Goal: Transaction & Acquisition: Purchase product/service

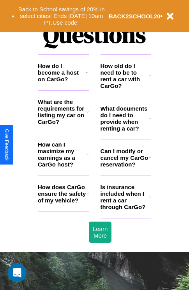
scroll to position [946, 0]
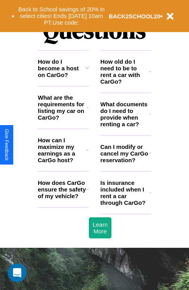
click at [87, 153] on icon at bounding box center [88, 150] width 2 height 6
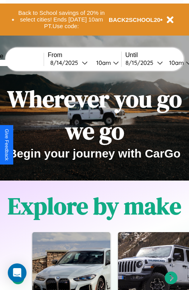
scroll to position [0, 0]
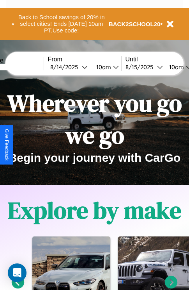
click at [26, 67] on input "text" at bounding box center [14, 67] width 59 height 6
type input "*******"
click at [78, 67] on div "[DATE]" at bounding box center [66, 66] width 32 height 7
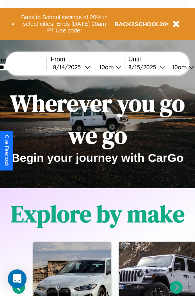
select select "*"
select select "****"
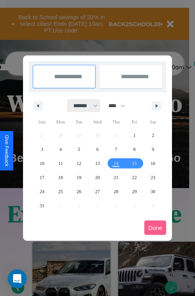
click at [82, 105] on select "******* ******** ***** ***** *** **** **** ****** ********* ******* ******** **…" at bounding box center [84, 105] width 33 height 13
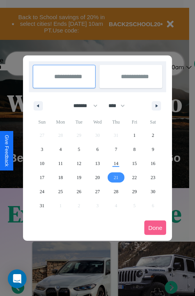
click at [116, 177] on span "21" at bounding box center [116, 177] width 5 height 14
type input "**********"
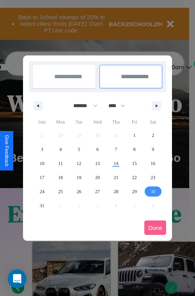
click at [153, 191] on span "30" at bounding box center [153, 191] width 5 height 14
type input "**********"
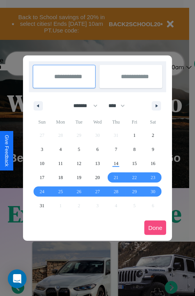
click at [155, 227] on button "Done" at bounding box center [155, 227] width 22 height 14
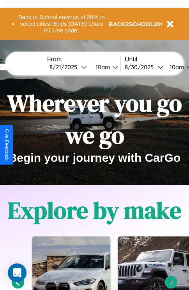
click at [112, 67] on div "10am" at bounding box center [102, 66] width 21 height 7
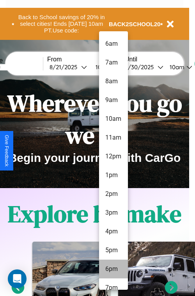
click at [113, 269] on li "6pm" at bounding box center [113, 268] width 29 height 19
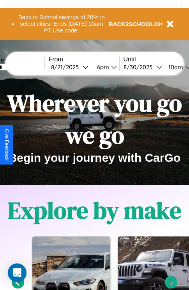
scroll to position [0, 28]
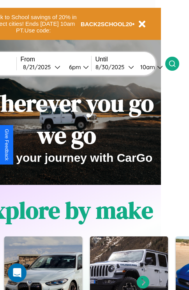
click at [176, 63] on icon at bounding box center [173, 64] width 8 height 8
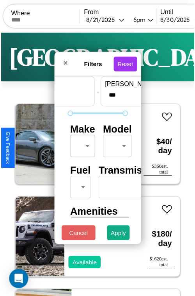
scroll to position [23, 0]
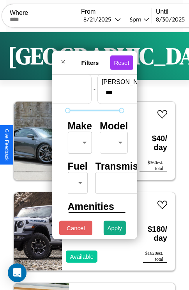
click at [78, 141] on body "CarGo Where From [DATE] 6pm Until [DATE] 10am Become a Host Login Sign Up Seatt…" at bounding box center [94, 161] width 189 height 322
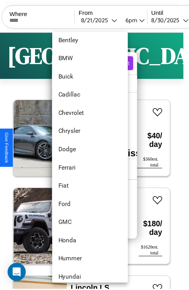
scroll to position [109, 0]
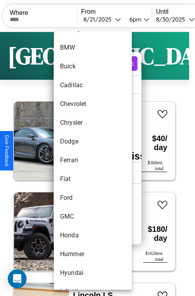
click at [78, 160] on li "Ferrari" at bounding box center [93, 160] width 78 height 19
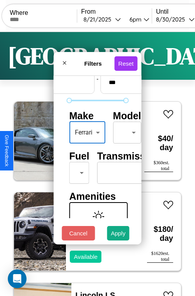
type input "*******"
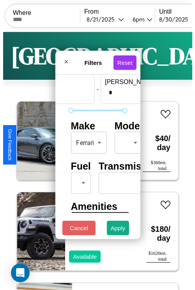
scroll to position [23, 48]
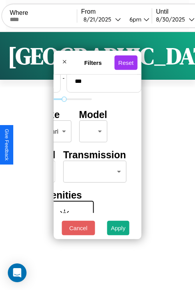
type input "***"
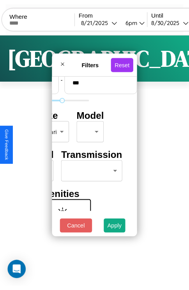
scroll to position [23, 0]
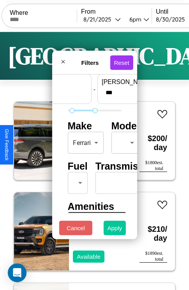
type input "**"
click at [115, 230] on button "Apply" at bounding box center [115, 228] width 23 height 14
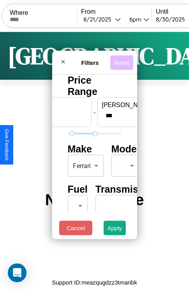
click at [123, 60] on button "Reset" at bounding box center [121, 62] width 23 height 14
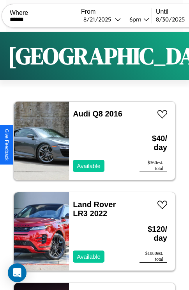
scroll to position [0, 71]
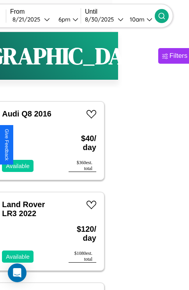
type input "******"
click at [166, 16] on icon at bounding box center [162, 16] width 8 height 8
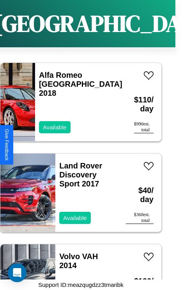
scroll to position [1297, 0]
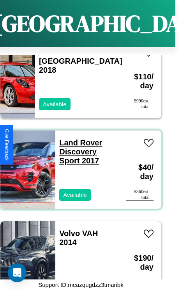
click at [78, 138] on link "Land Rover Discovery Sport 2017" at bounding box center [80, 151] width 43 height 27
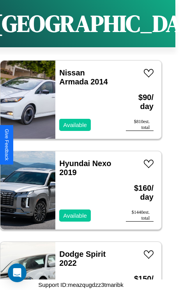
scroll to position [754, 0]
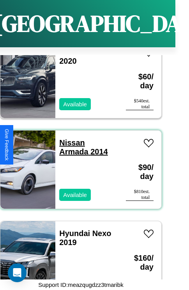
click at [70, 138] on link "Nissan Armada 2014" at bounding box center [83, 147] width 49 height 18
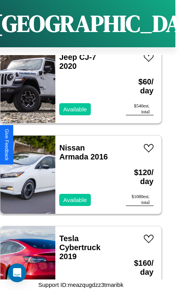
scroll to position [2384, 0]
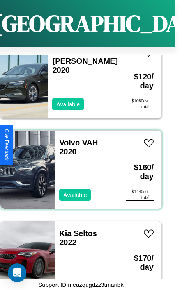
click at [78, 165] on div "Volvo VAH 2020 Available" at bounding box center [86, 169] width 63 height 78
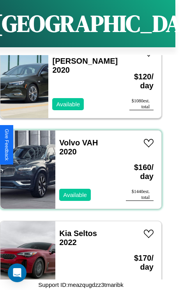
click at [78, 165] on div "Volvo VAH 2020 Available" at bounding box center [86, 169] width 63 height 78
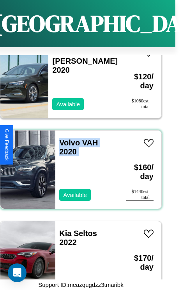
click at [78, 165] on div "Volvo VAH 2020 Available" at bounding box center [86, 169] width 63 height 78
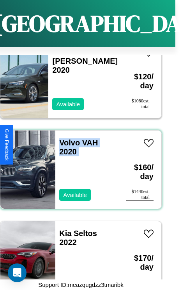
click at [78, 165] on div "Volvo VAH 2020 Available" at bounding box center [86, 169] width 63 height 78
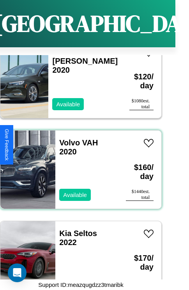
click at [78, 165] on div "Volvo VAH 2020 Available" at bounding box center [86, 169] width 63 height 78
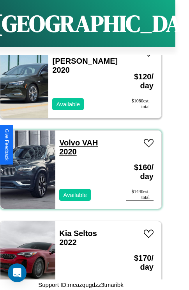
click at [67, 138] on link "Volvo VAH 2020" at bounding box center [78, 147] width 39 height 18
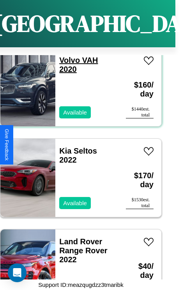
scroll to position [2475, 0]
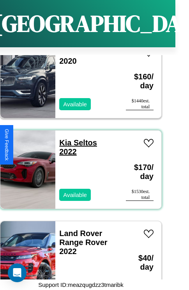
click at [63, 138] on link "Kia Seltos 2022" at bounding box center [78, 147] width 38 height 18
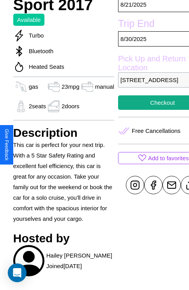
scroll to position [261, 19]
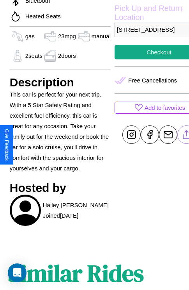
click at [187, 136] on line at bounding box center [187, 132] width 0 height 5
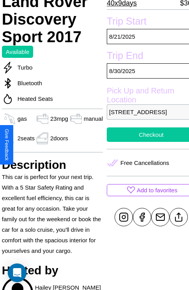
click at [145, 142] on button "Checkout" at bounding box center [151, 134] width 89 height 14
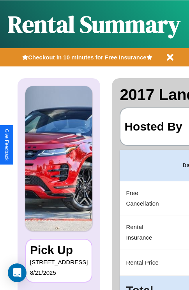
scroll to position [0, 148]
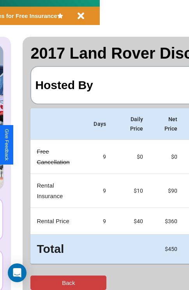
click at [38, 282] on button "Back" at bounding box center [68, 282] width 76 height 14
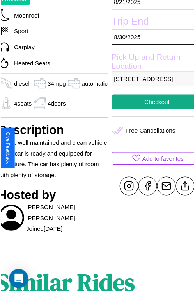
scroll to position [226, 34]
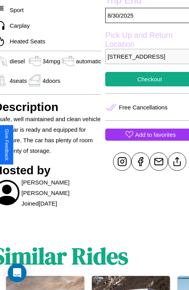
click at [144, 140] on p "Add to favorites" at bounding box center [155, 134] width 41 height 11
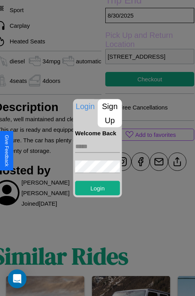
click at [110, 113] on p "Sign Up" at bounding box center [110, 113] width 24 height 28
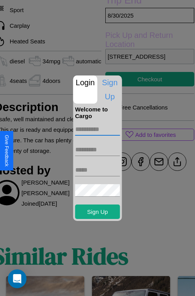
click at [98, 129] on input "text" at bounding box center [97, 129] width 45 height 12
type input "*******"
click at [98, 149] on input "text" at bounding box center [97, 149] width 45 height 12
type input "******"
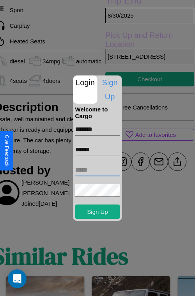
click at [98, 169] on input "text" at bounding box center [97, 170] width 45 height 12
type input "**********"
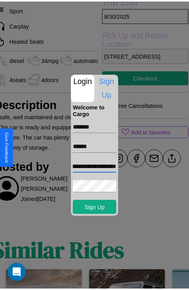
scroll to position [0, 0]
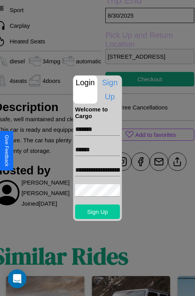
click at [98, 211] on button "Sign Up" at bounding box center [97, 211] width 45 height 14
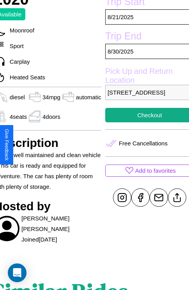
scroll to position [171, 34]
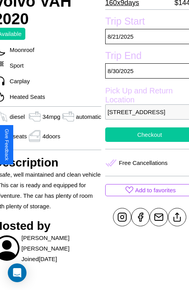
click at [144, 142] on button "Checkout" at bounding box center [149, 134] width 89 height 14
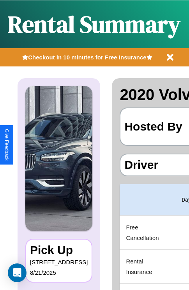
scroll to position [0, 148]
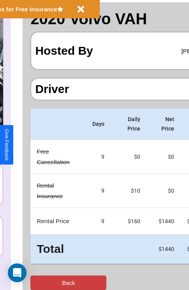
click at [38, 282] on button "Back" at bounding box center [68, 282] width 76 height 14
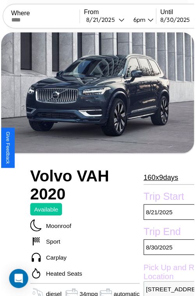
scroll to position [62, 34]
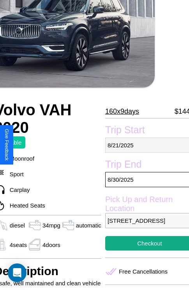
click at [144, 145] on p "8 / 21 / 2025" at bounding box center [149, 144] width 89 height 15
select select "*"
select select "****"
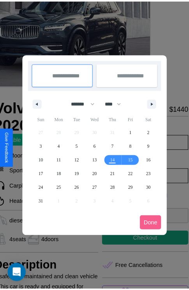
scroll to position [0, 34]
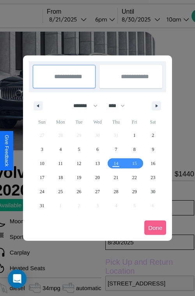
click at [78, 19] on div at bounding box center [97, 148] width 195 height 296
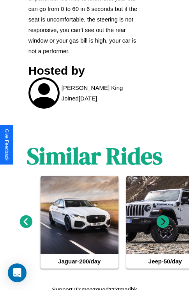
scroll to position [438, 0]
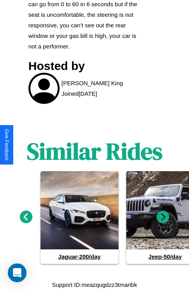
click at [163, 217] on icon at bounding box center [163, 216] width 13 height 13
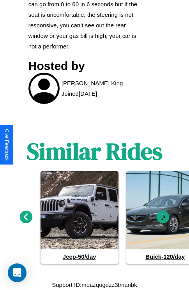
click at [163, 217] on icon at bounding box center [163, 216] width 13 height 13
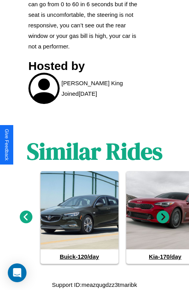
click at [163, 217] on icon at bounding box center [163, 216] width 13 height 13
